Goal: Contribute content

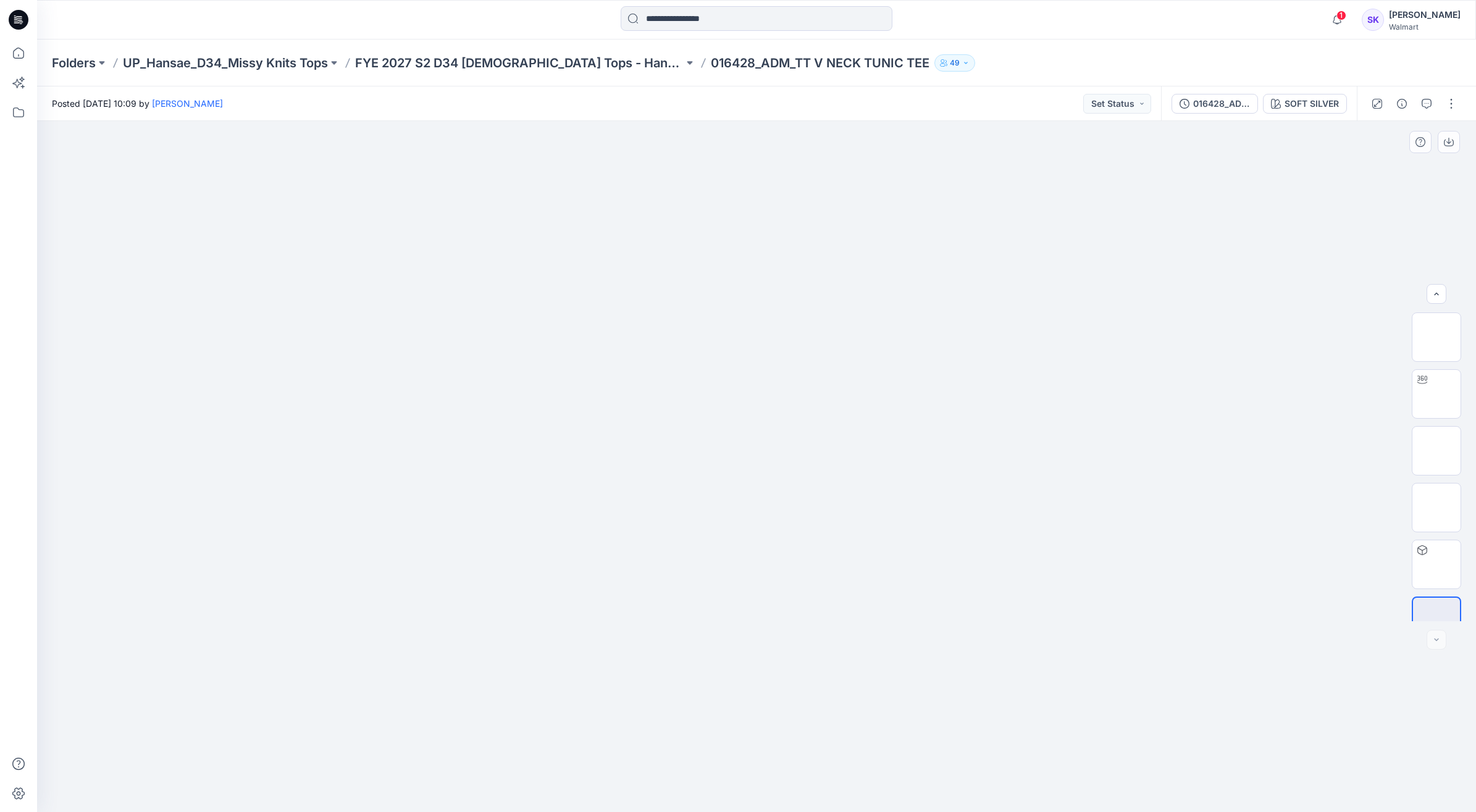
scroll to position [24, 0]
click at [1445, 96] on button "button" at bounding box center [1451, 104] width 20 height 20
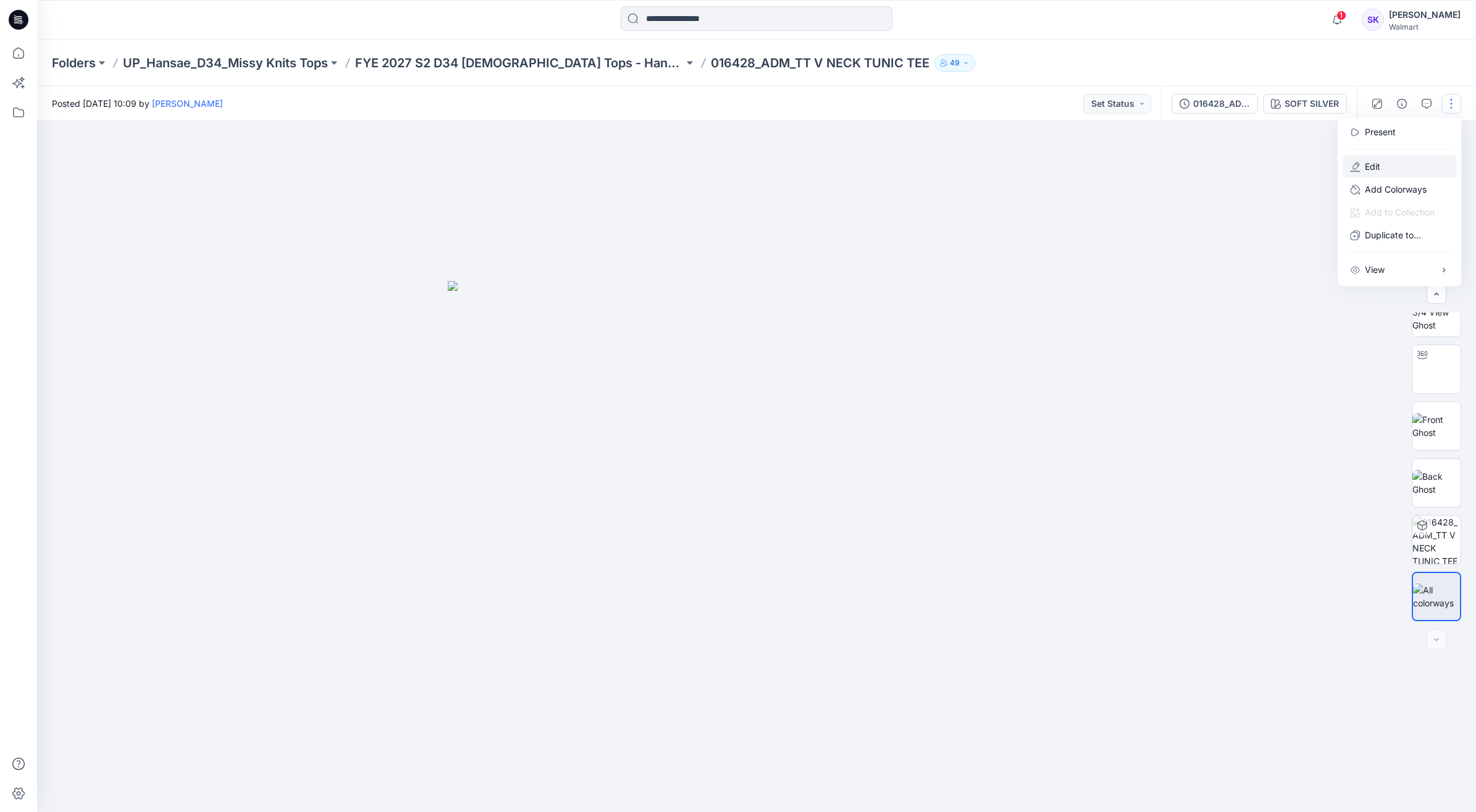
click at [1366, 165] on p "Edit" at bounding box center [1372, 166] width 16 height 13
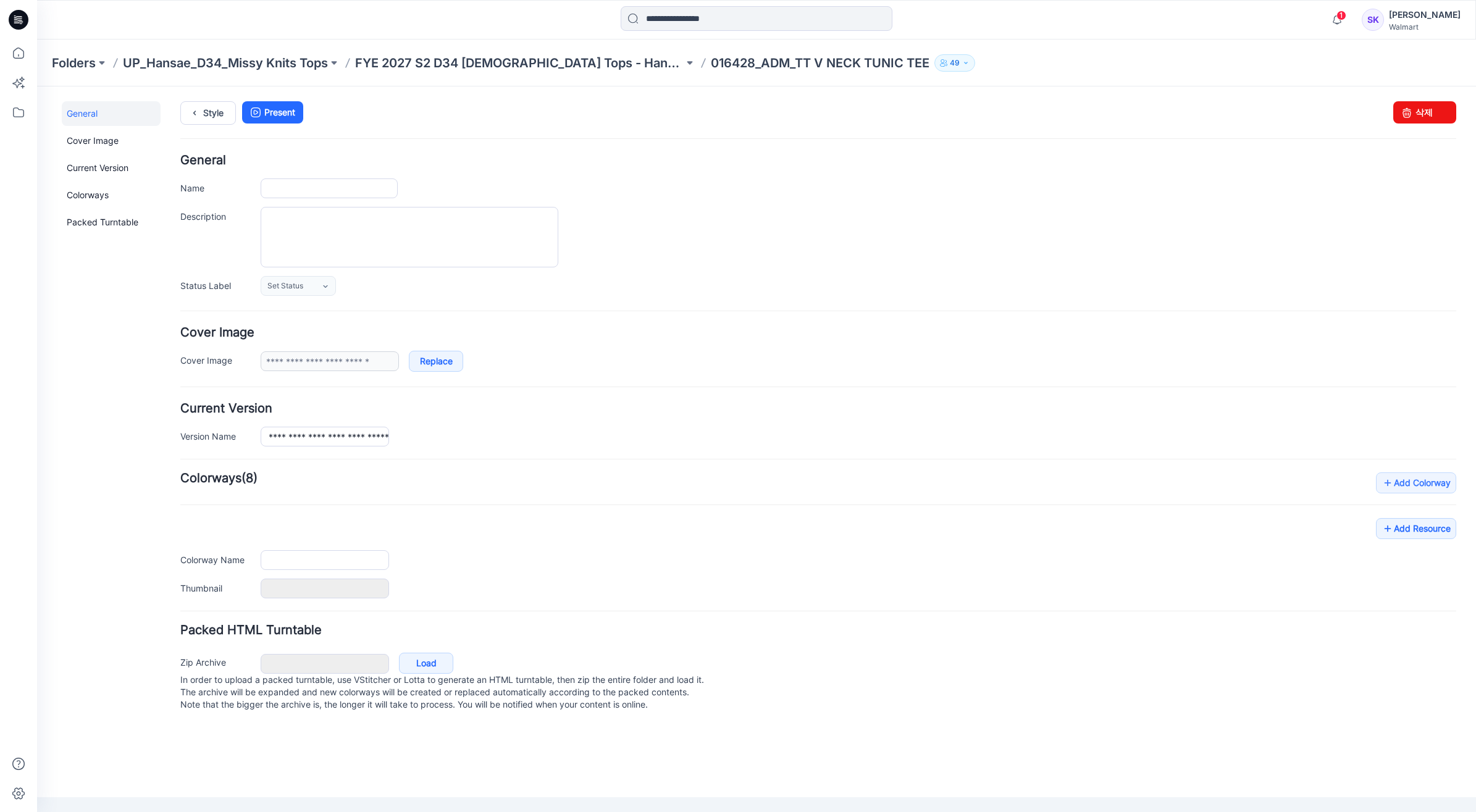
type input "**********"
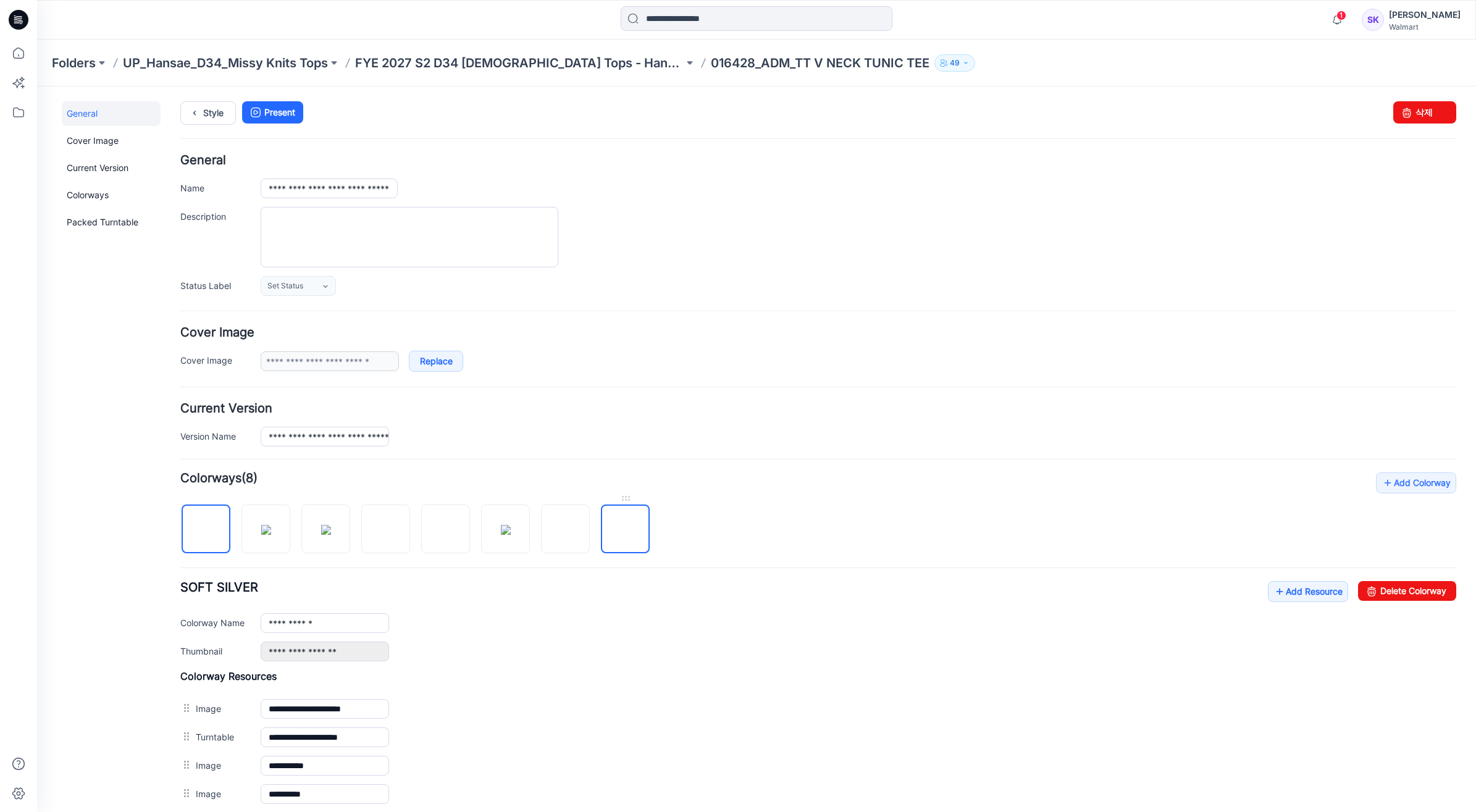
click at [625, 530] on img at bounding box center [625, 530] width 0 height 0
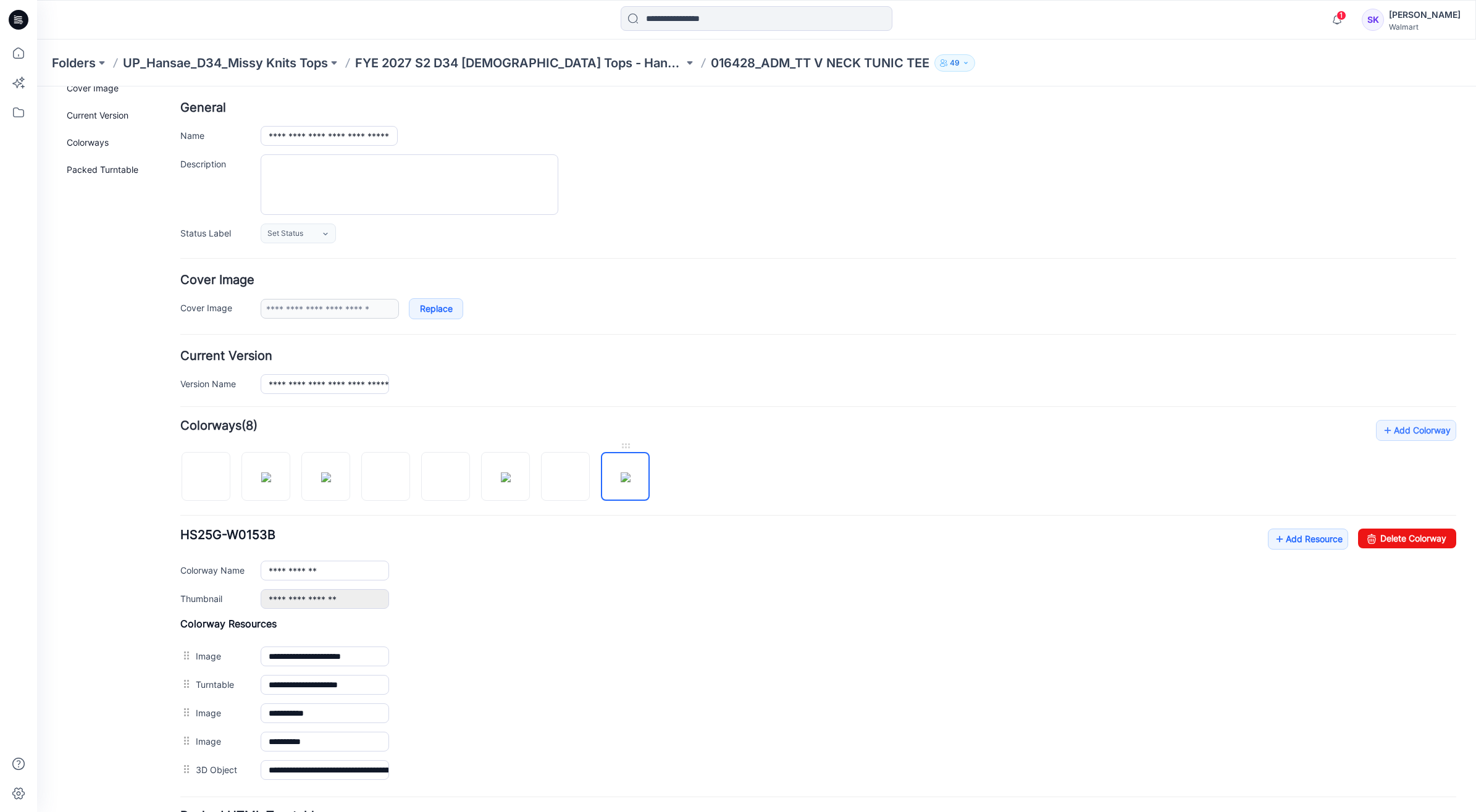
scroll to position [77, 0]
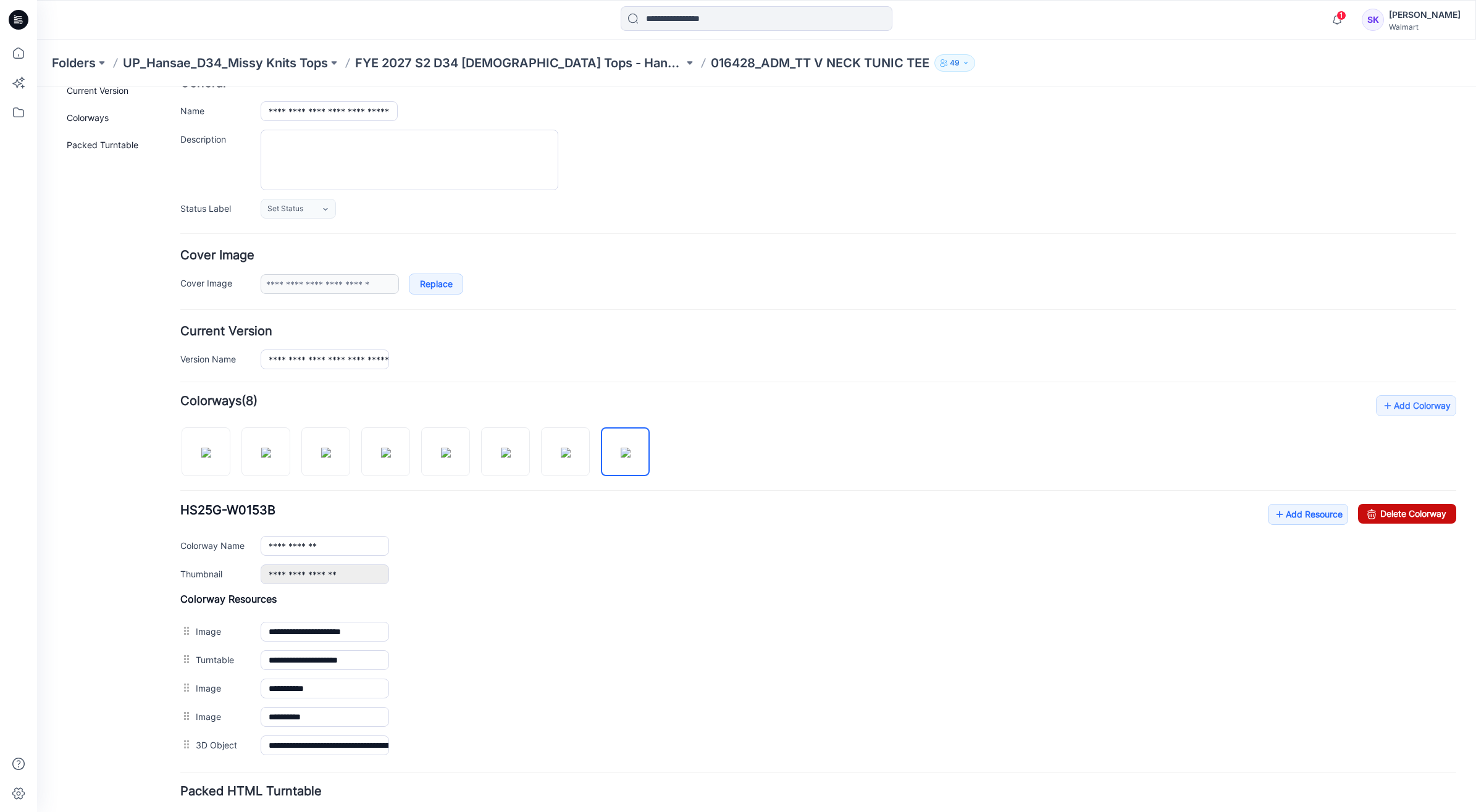
drag, startPoint x: 1428, startPoint y: 521, endPoint x: 867, endPoint y: 133, distance: 682.1
click at [1428, 521] on link "Delete Colorway" at bounding box center [1407, 514] width 98 height 20
type input "**********"
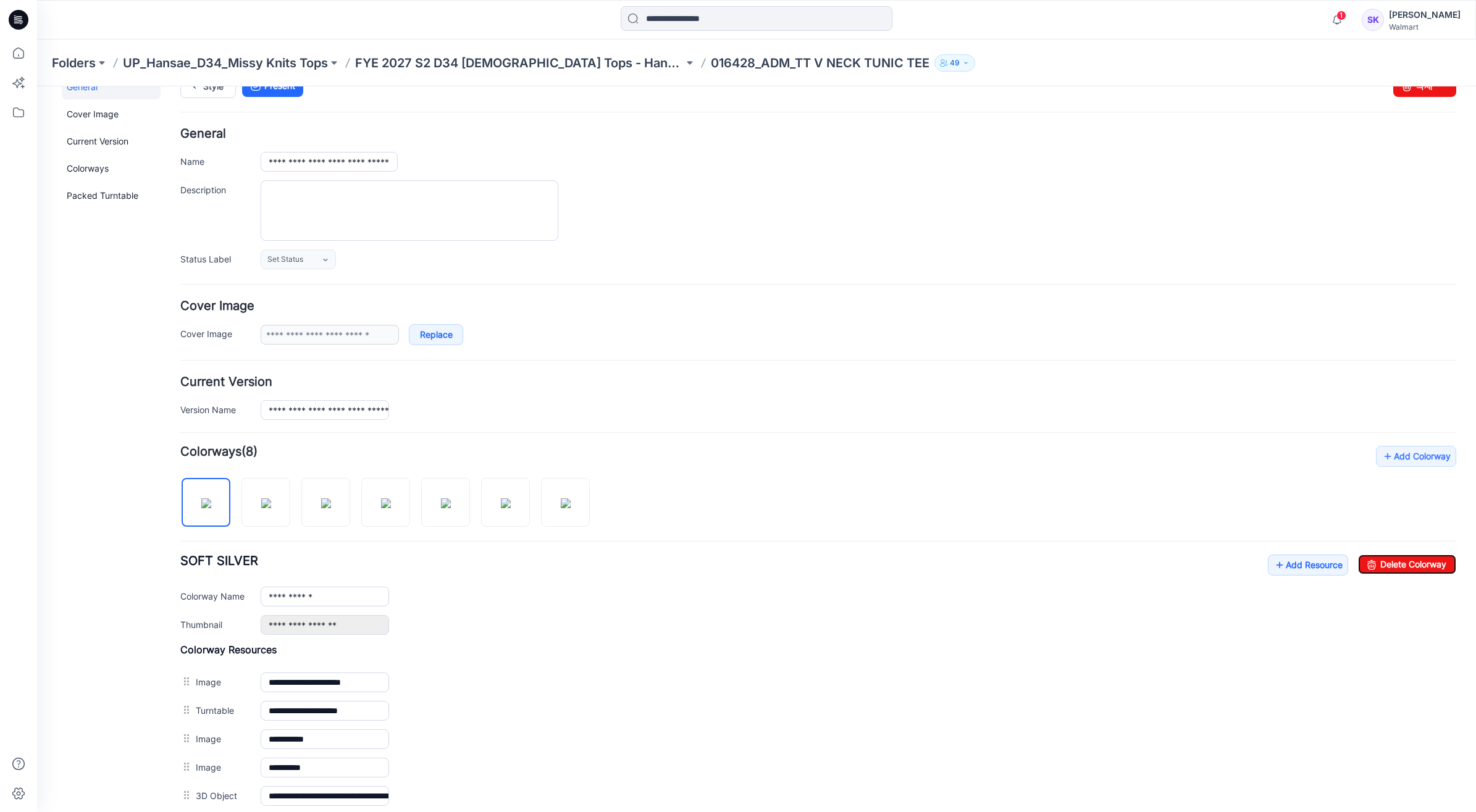
scroll to position [0, 0]
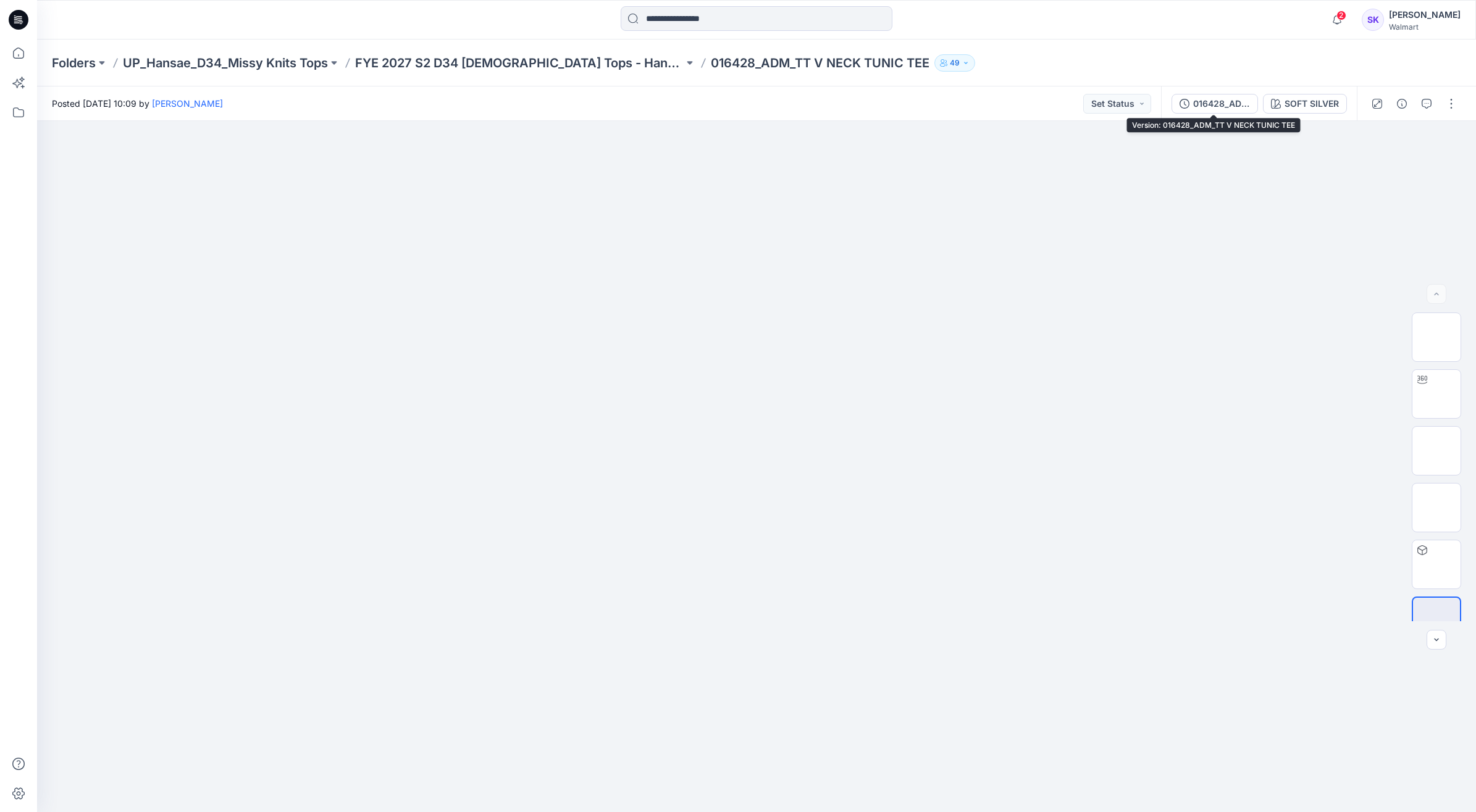
click at [1243, 102] on div "016428_ADM_TT V NECK TUNIC TEE" at bounding box center [1221, 103] width 57 height 14
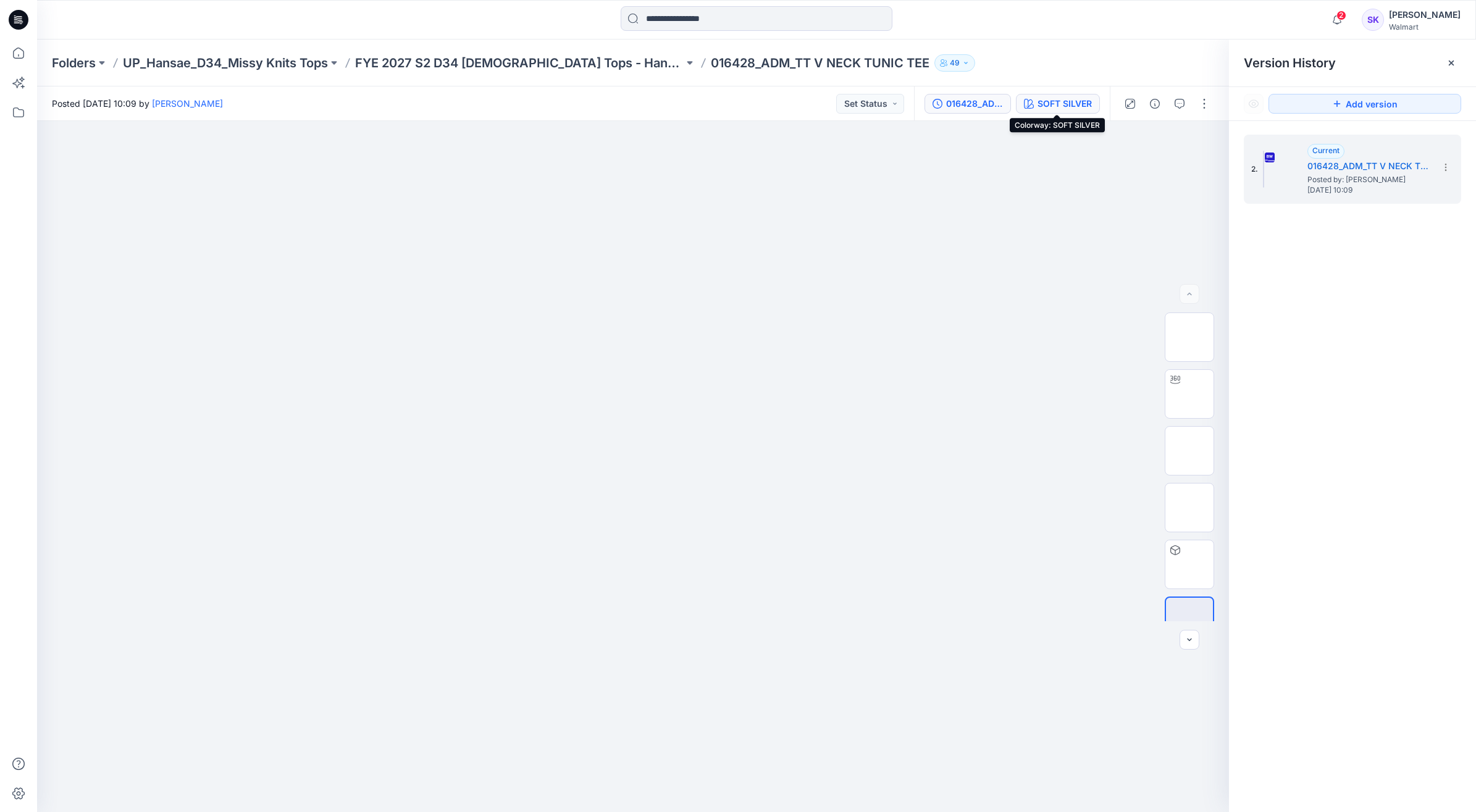
click at [1059, 95] on button "SOFT SILVER" at bounding box center [1057, 104] width 84 height 20
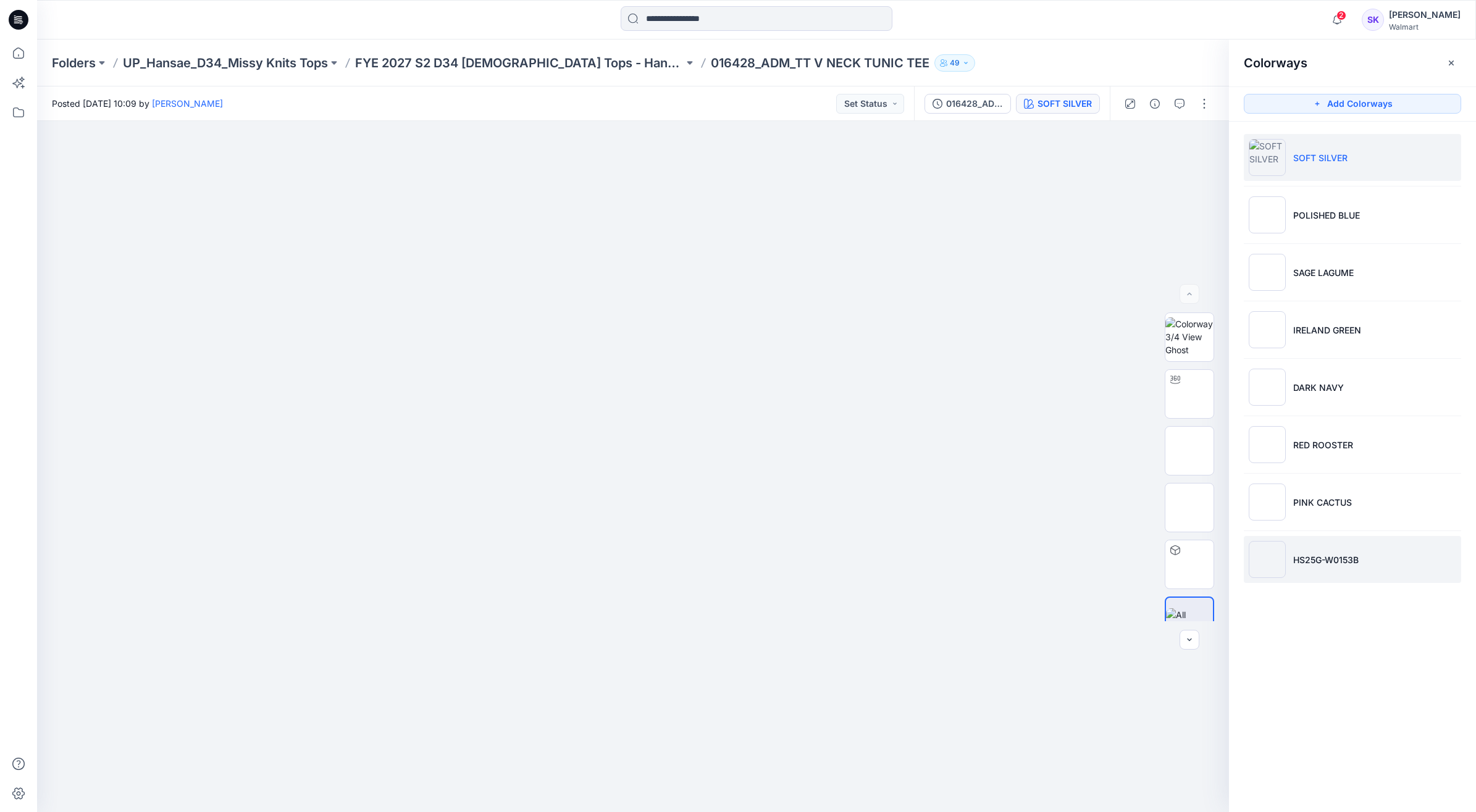
click at [1278, 566] on img at bounding box center [1267, 559] width 37 height 37
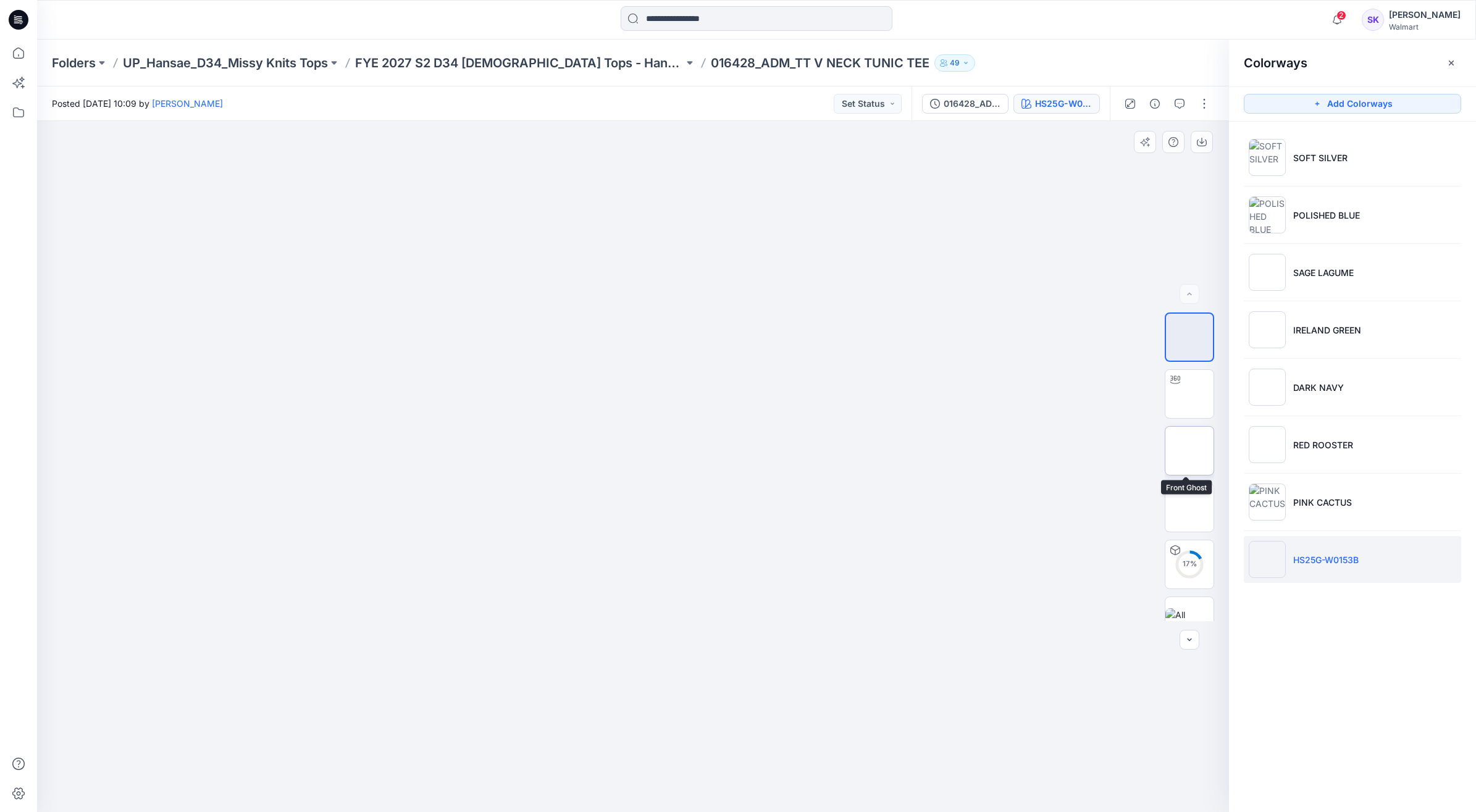
click at [1189, 450] on img at bounding box center [1189, 450] width 0 height 0
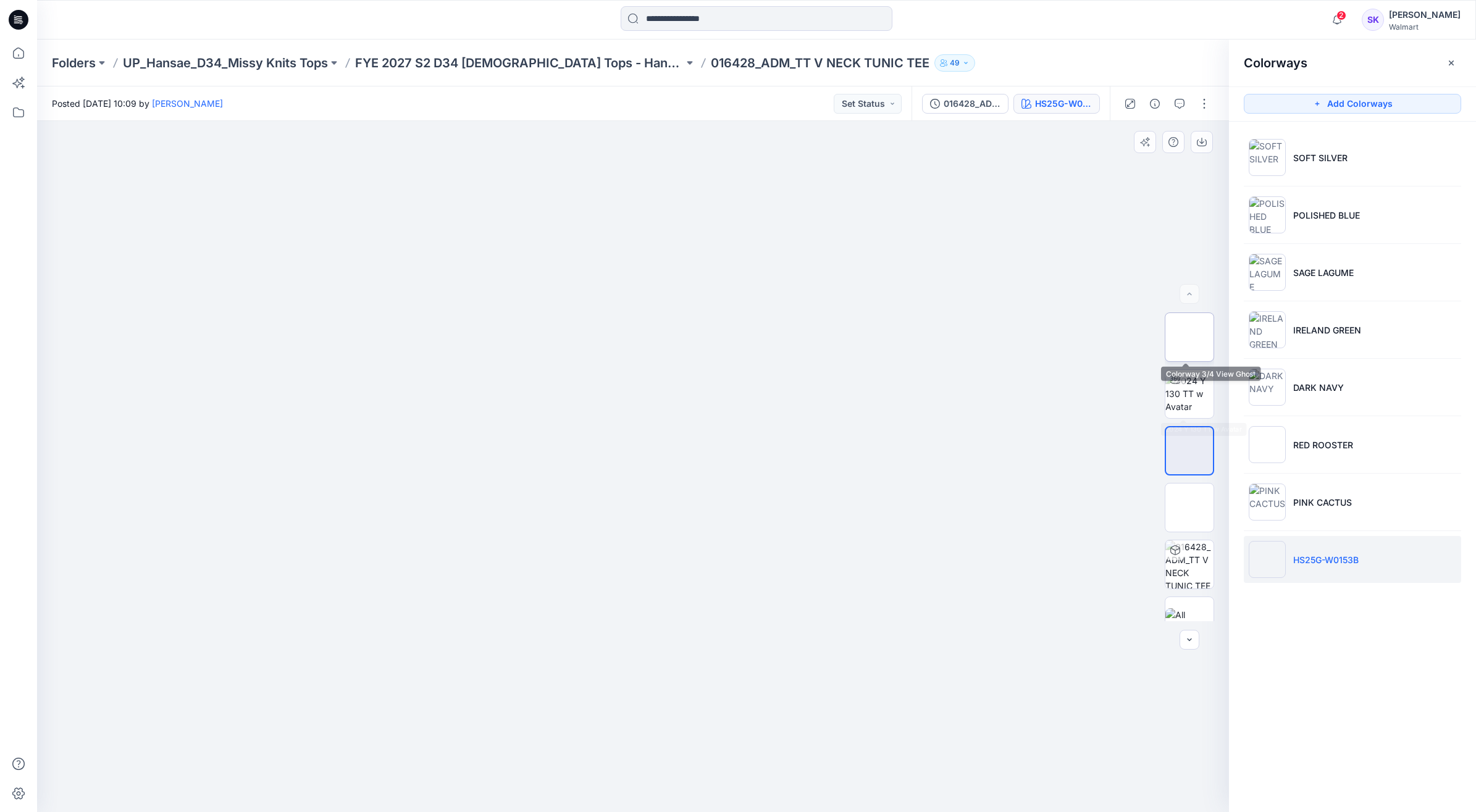
click at [1189, 337] on img at bounding box center [1189, 337] width 0 height 0
click at [650, 358] on img at bounding box center [633, 559] width 213 height 504
